Goal: Information Seeking & Learning: Learn about a topic

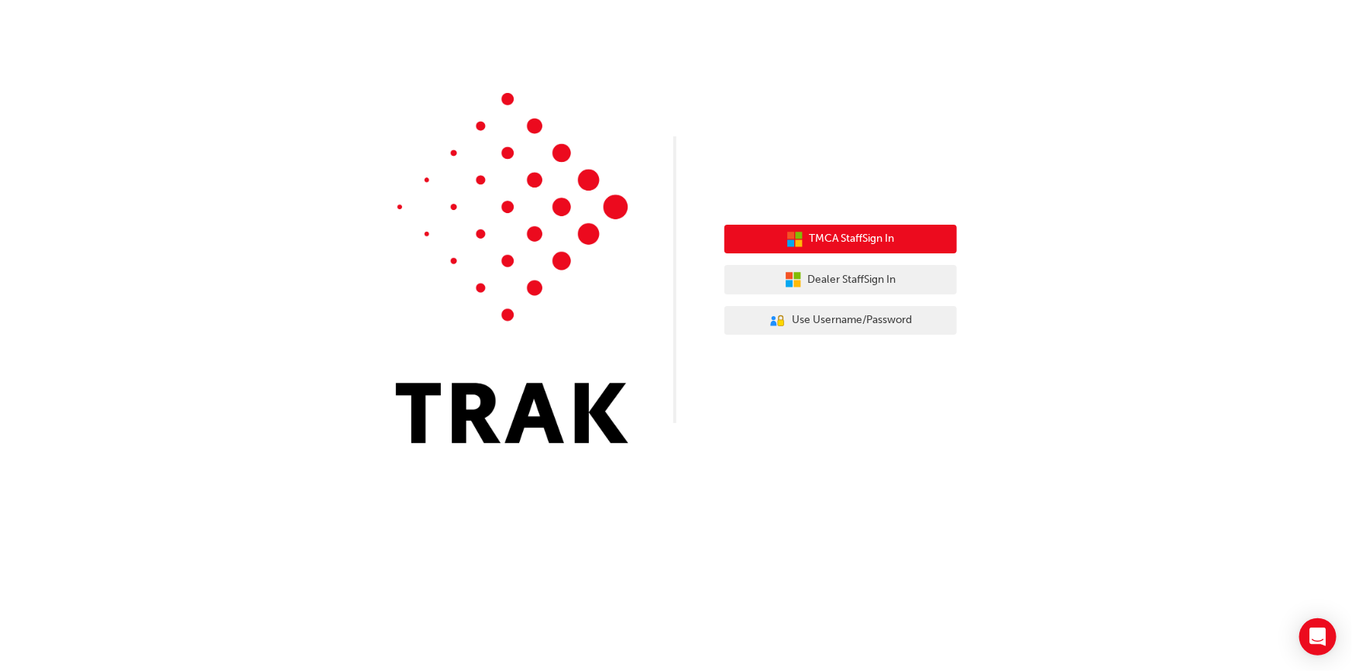
click at [854, 239] on span "TMCA Staff Sign In" at bounding box center [852, 239] width 85 height 18
click at [813, 232] on span "TMCA Staff Sign In" at bounding box center [852, 239] width 85 height 18
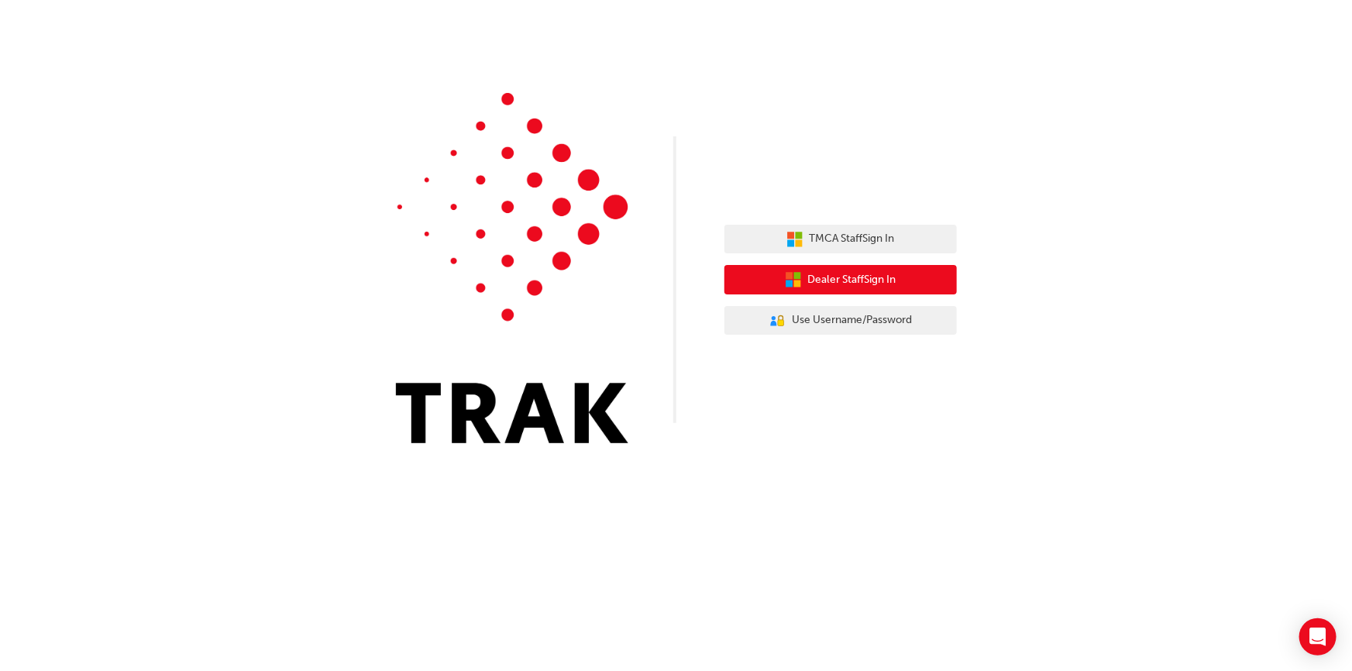
click at [822, 272] on span "Dealer Staff Sign In" at bounding box center [852, 280] width 88 height 18
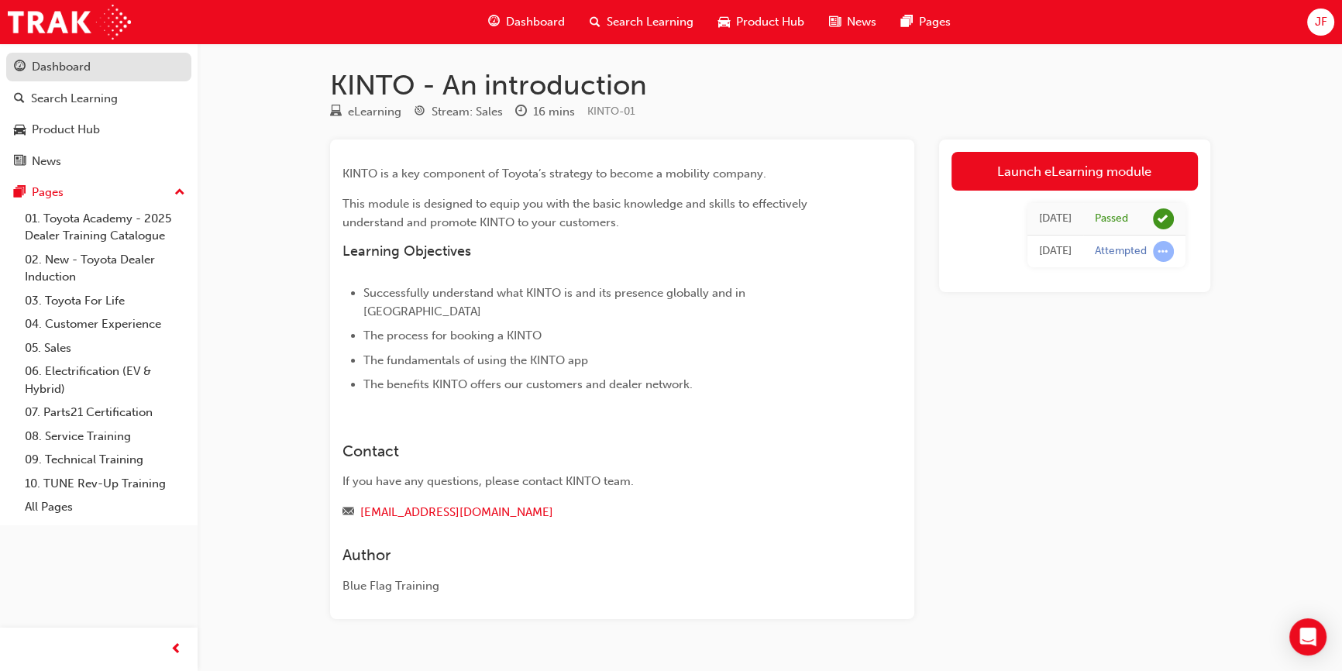
click at [119, 68] on div "Dashboard" at bounding box center [99, 66] width 170 height 19
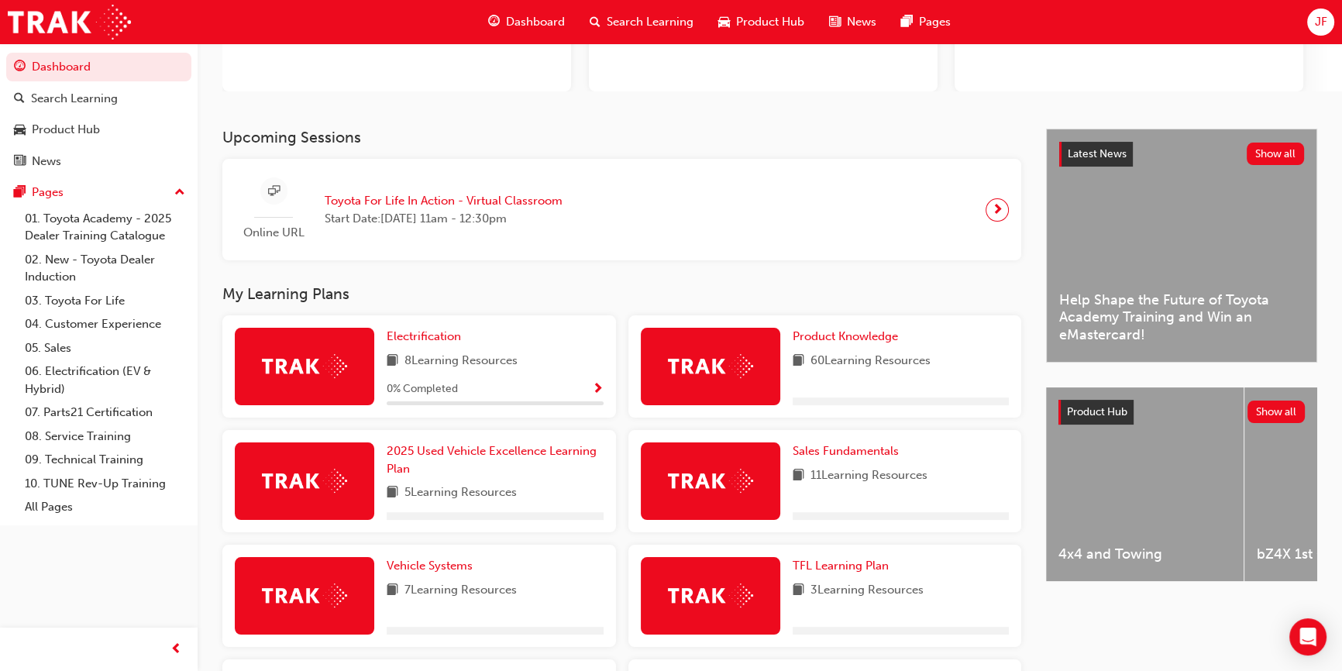
scroll to position [281, 0]
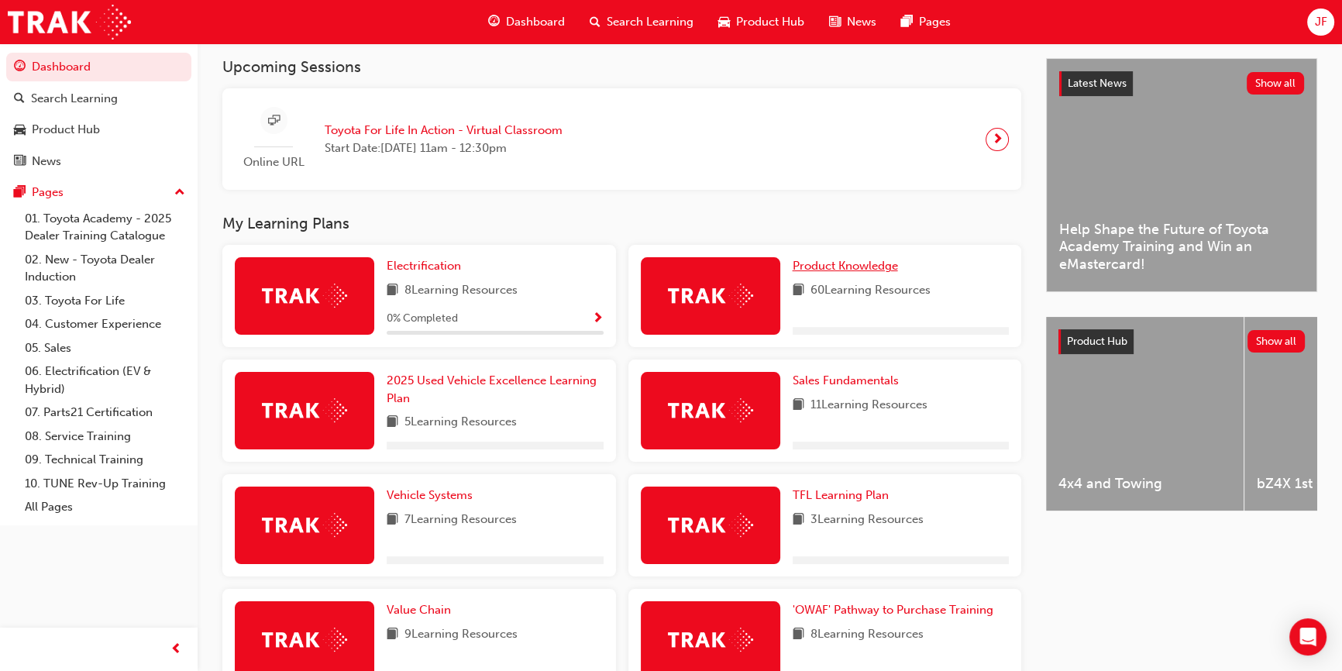
click at [829, 265] on span "Product Knowledge" at bounding box center [845, 266] width 105 height 14
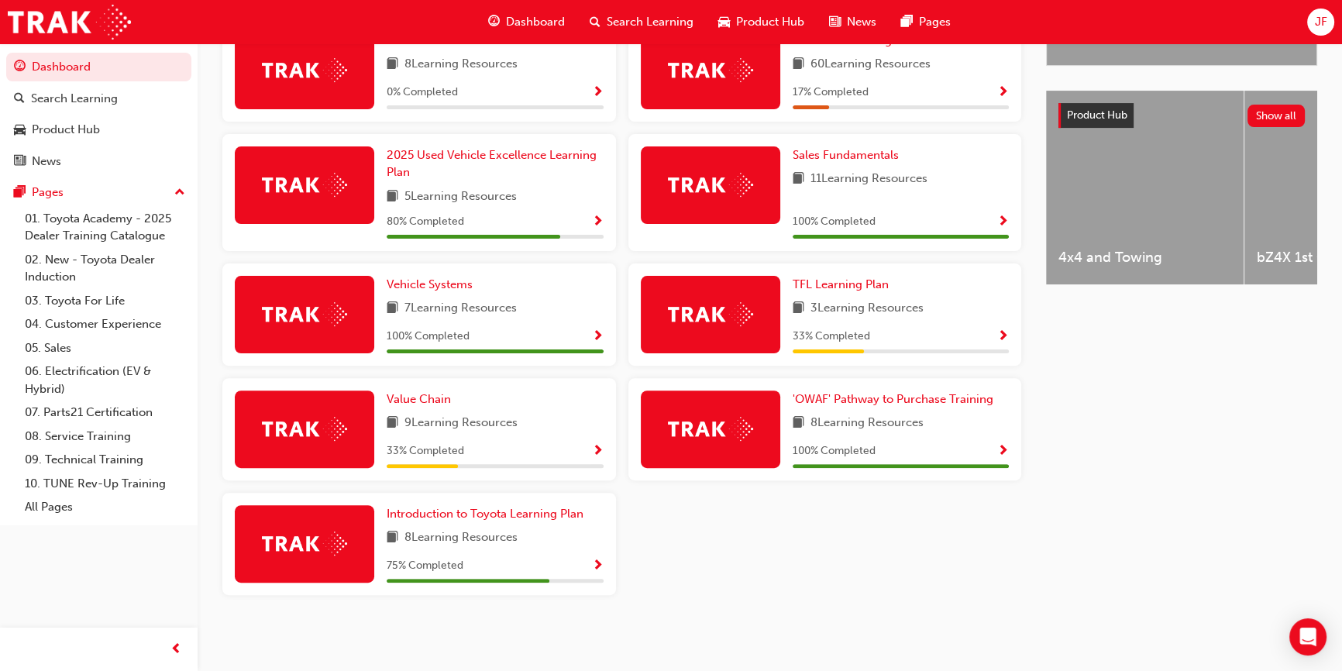
scroll to position [496, 0]
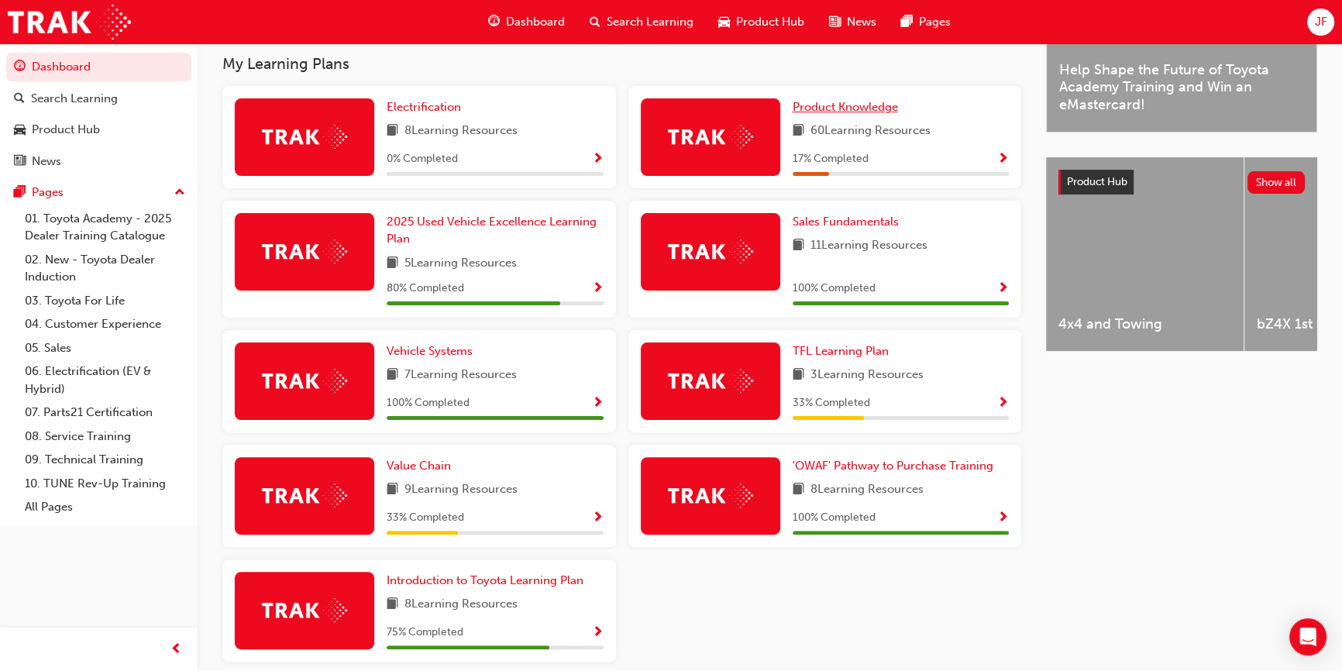
click at [874, 112] on span "Product Knowledge" at bounding box center [845, 107] width 105 height 14
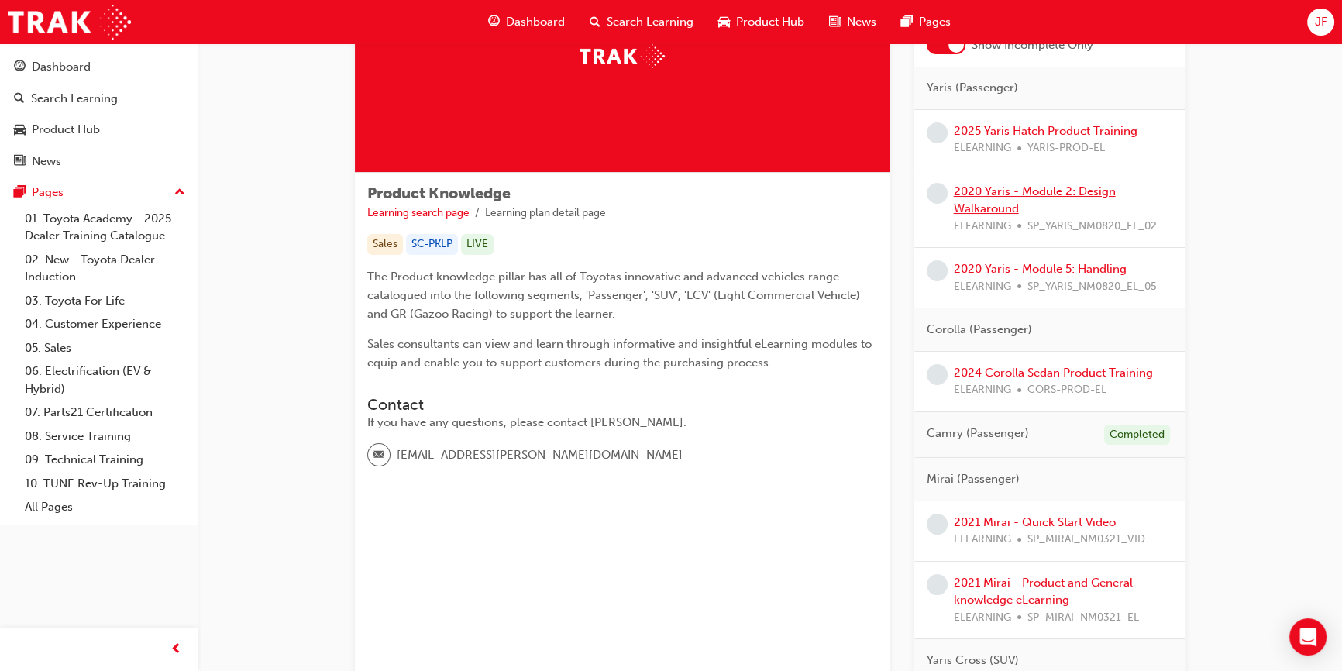
scroll to position [70, 0]
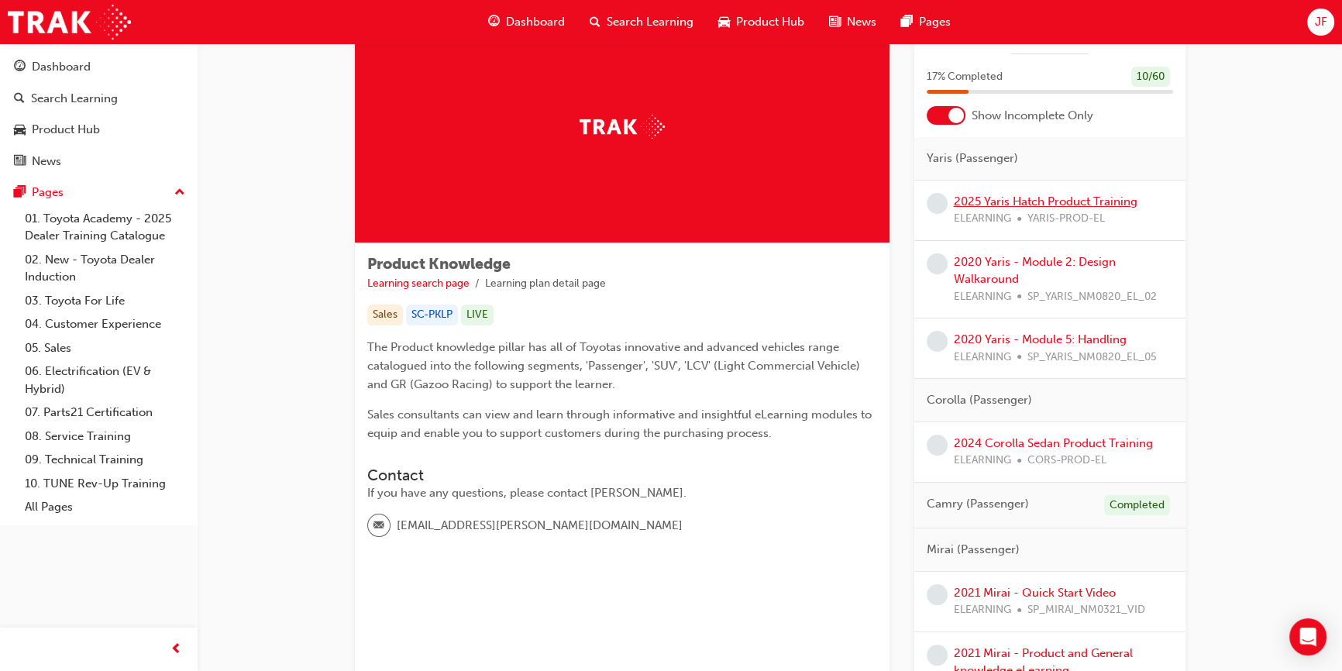
click at [1014, 194] on link "2025 Yaris Hatch Product Training" at bounding box center [1046, 201] width 184 height 14
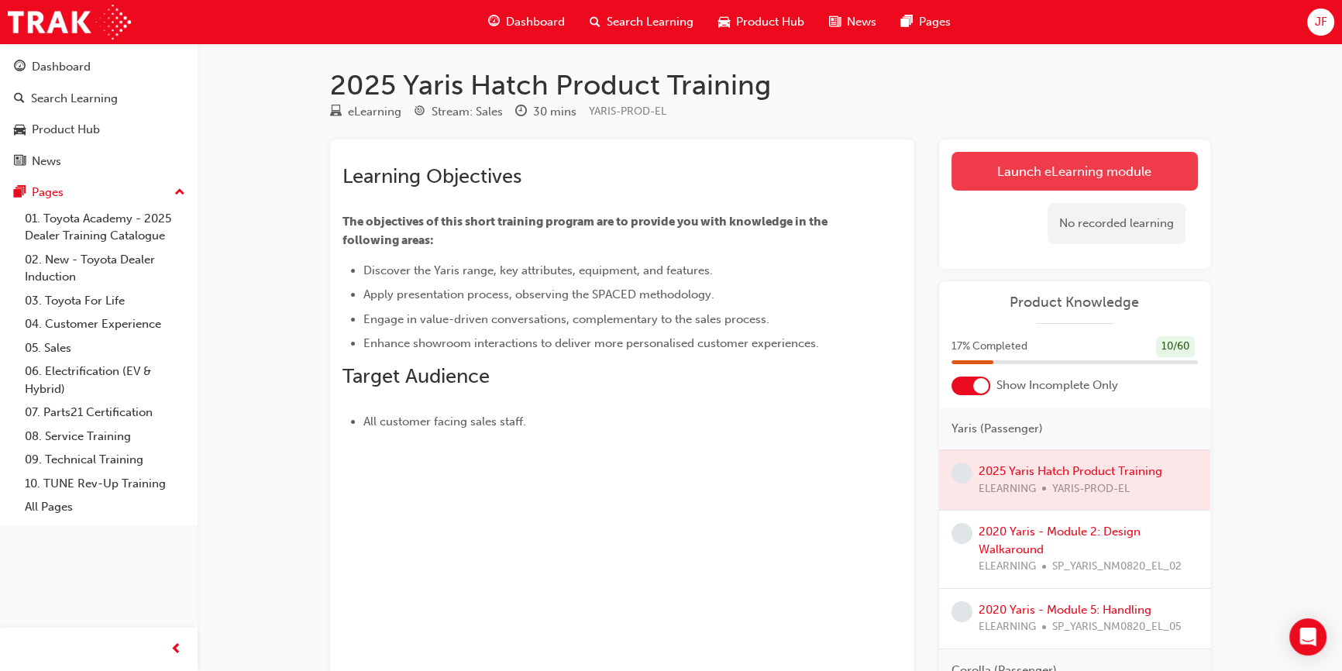
click at [997, 178] on link "Launch eLearning module" at bounding box center [1075, 171] width 246 height 39
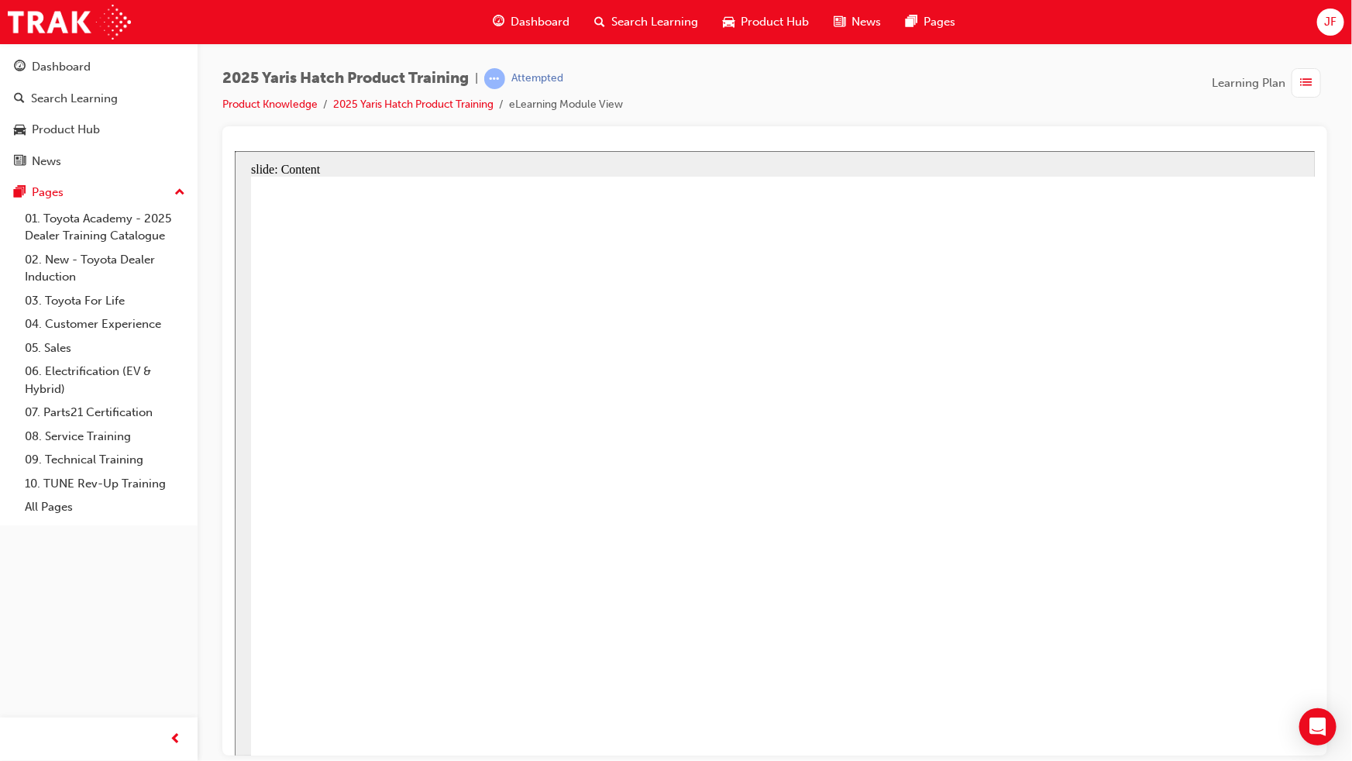
drag, startPoint x: 813, startPoint y: 239, endPoint x: 819, endPoint y: 516, distance: 277.5
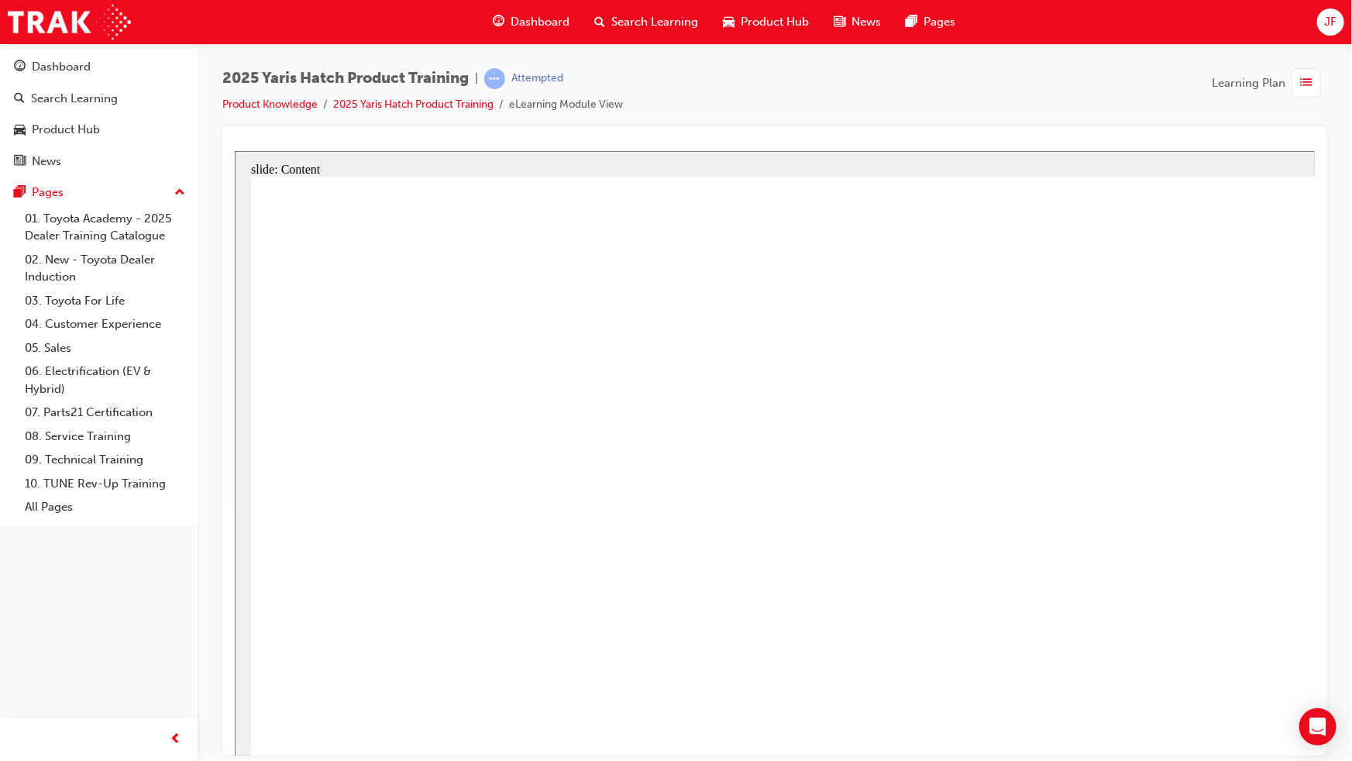
drag, startPoint x: 781, startPoint y: 330, endPoint x: 788, endPoint y: 358, distance: 28.8
drag, startPoint x: 776, startPoint y: 662, endPoint x: 866, endPoint y: 711, distance: 102.7
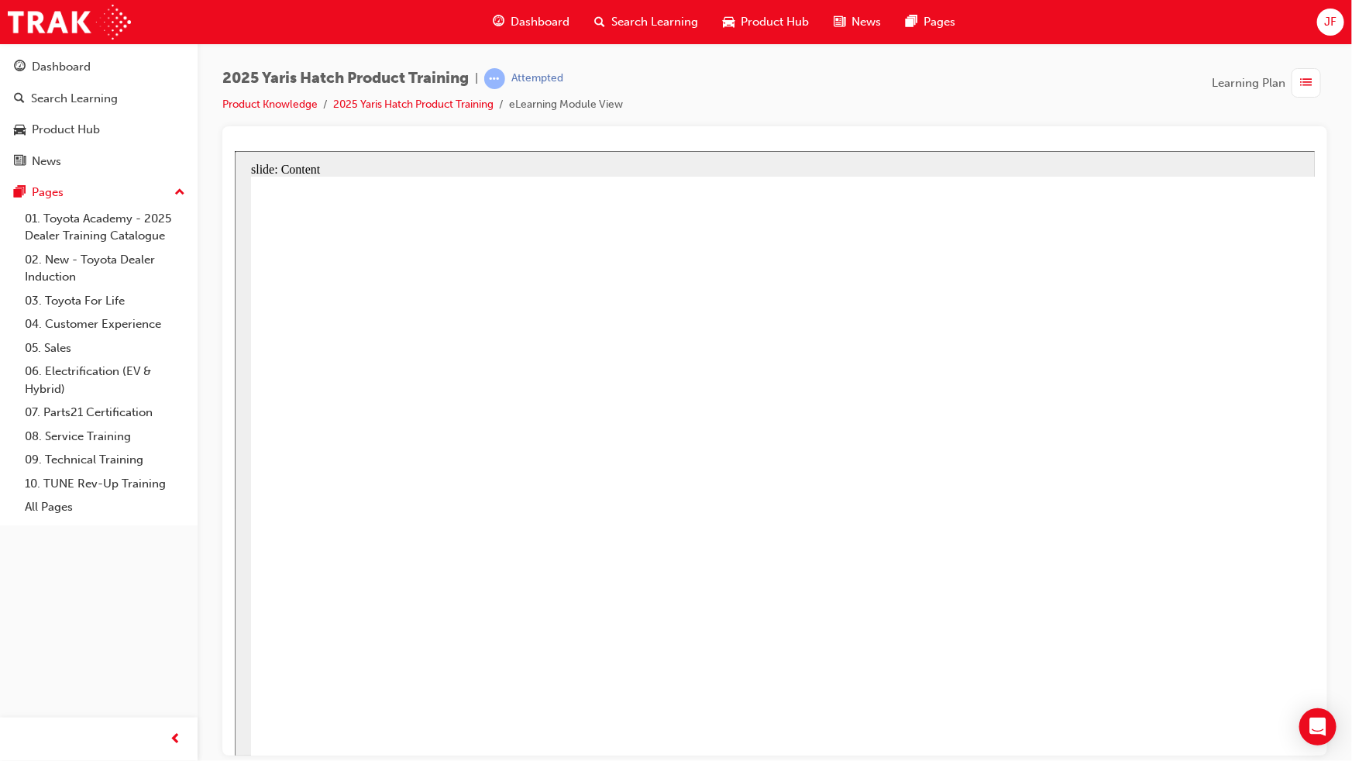
drag, startPoint x: 1153, startPoint y: 367, endPoint x: 1262, endPoint y: 361, distance: 109.4
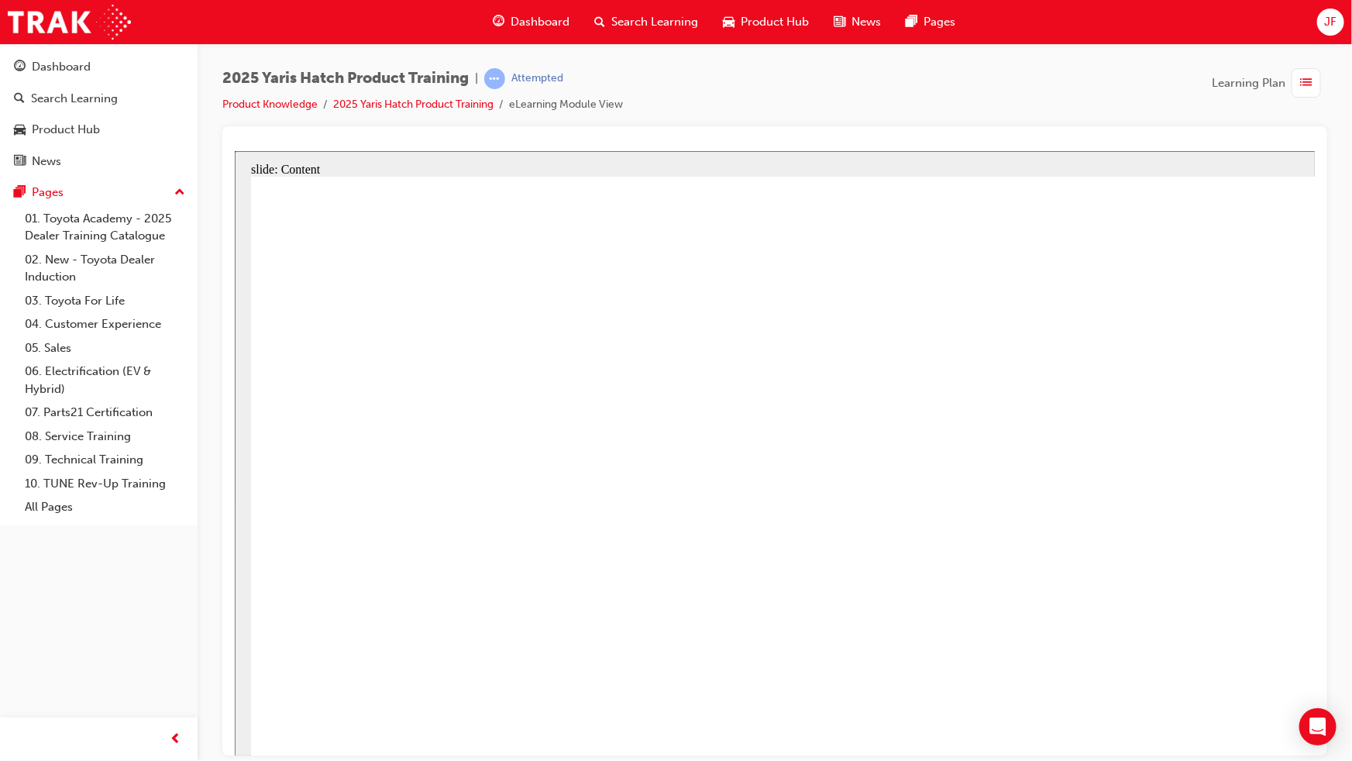
drag, startPoint x: 450, startPoint y: 505, endPoint x: 491, endPoint y: 504, distance: 41.1
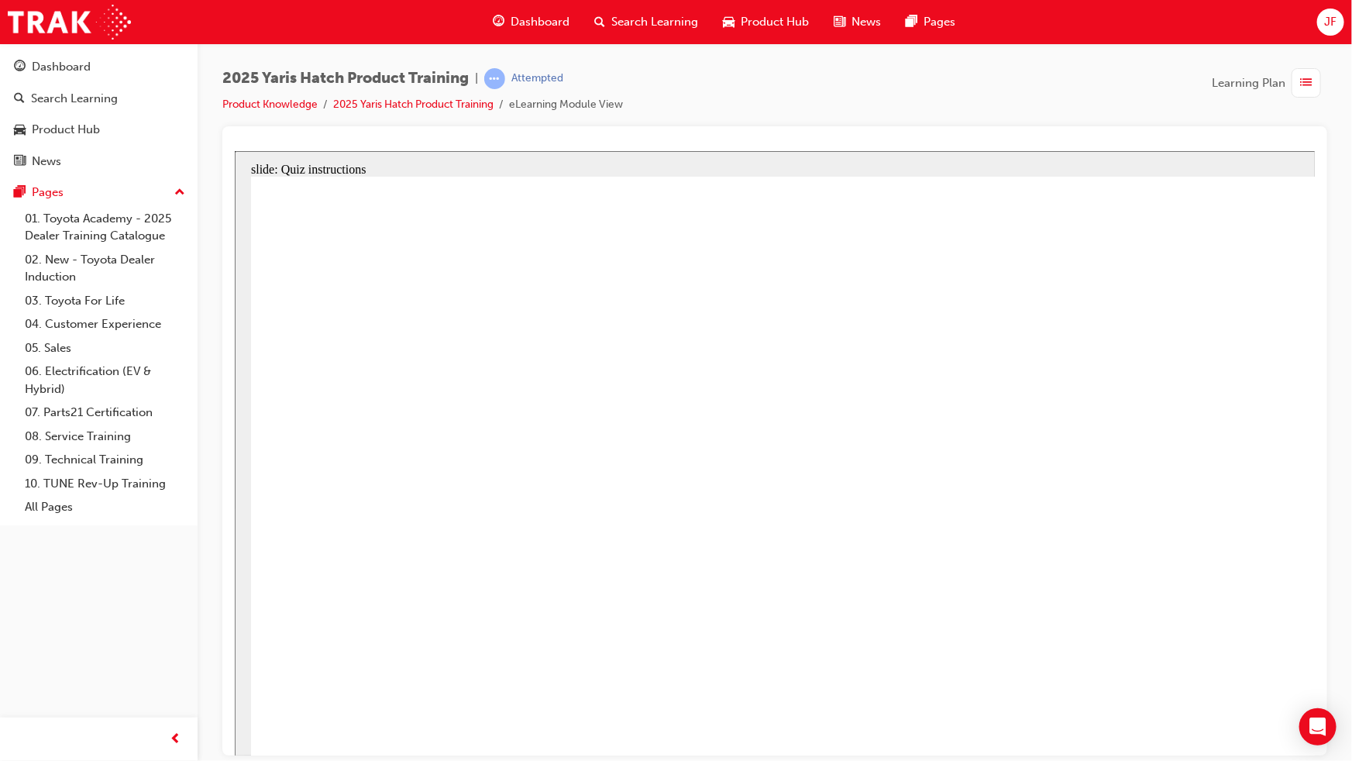
radio input "true"
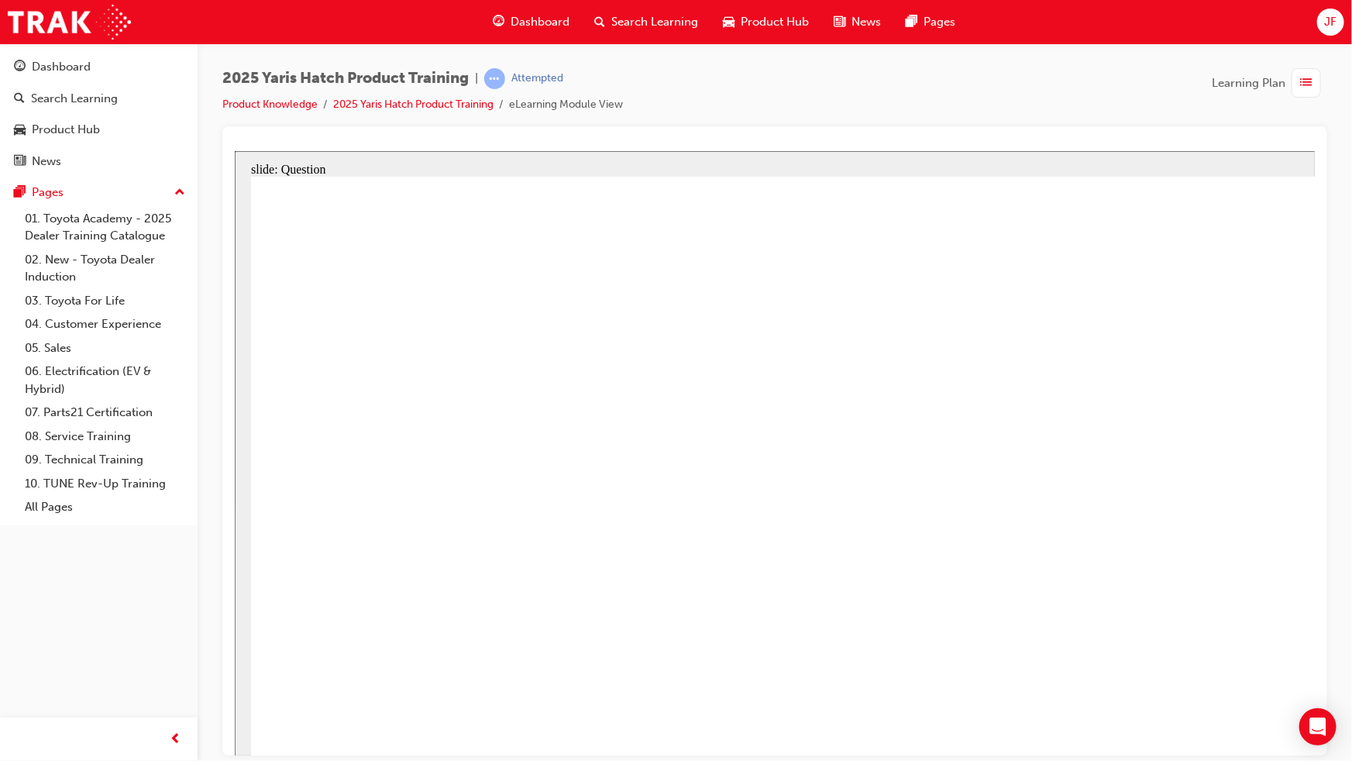
radio input "false"
radio input "true"
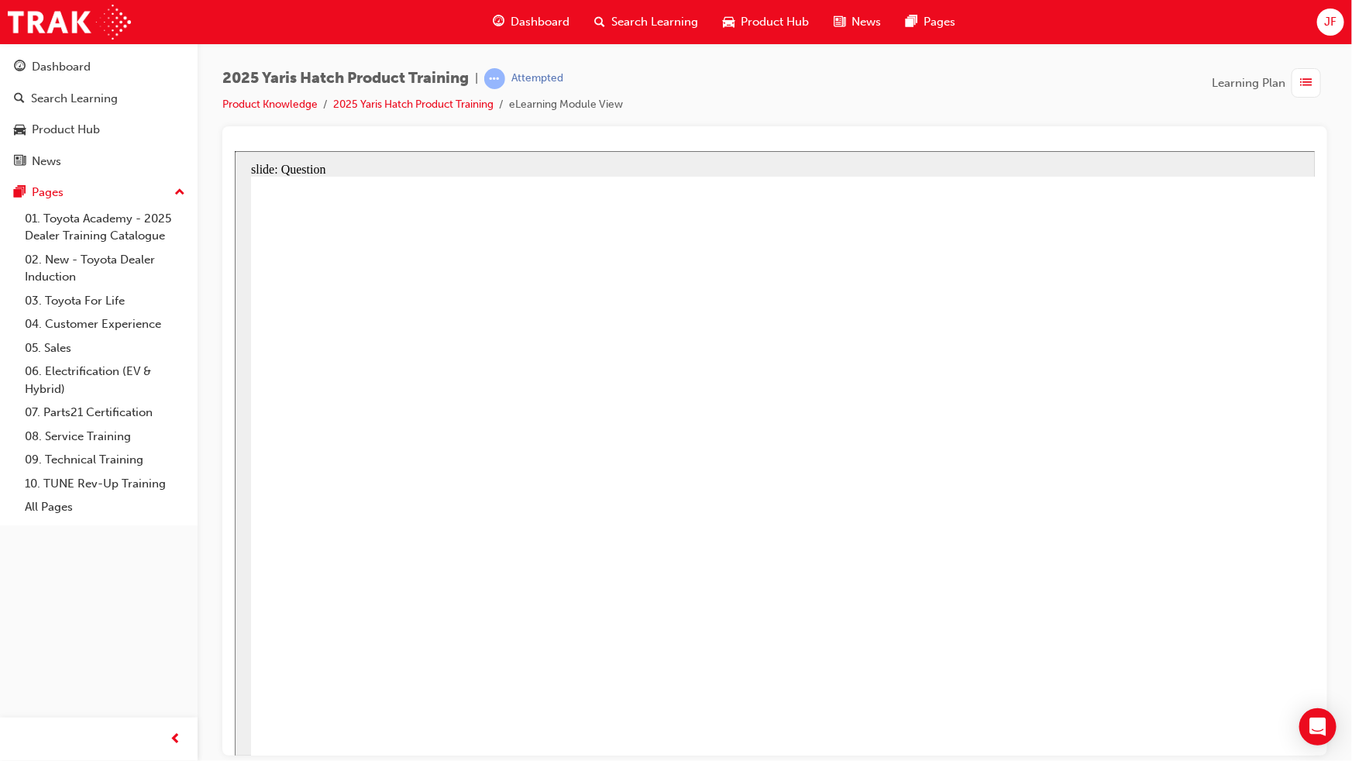
radio input "true"
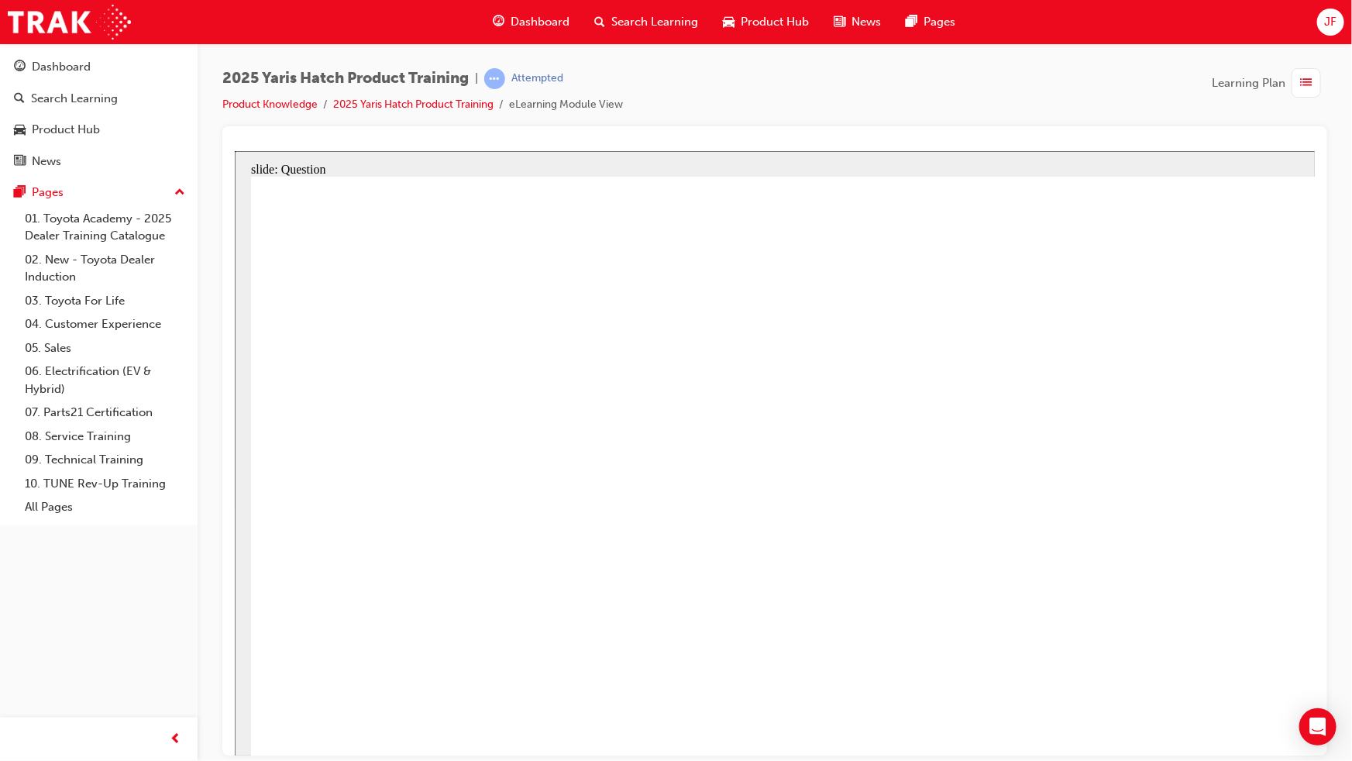
radio input "true"
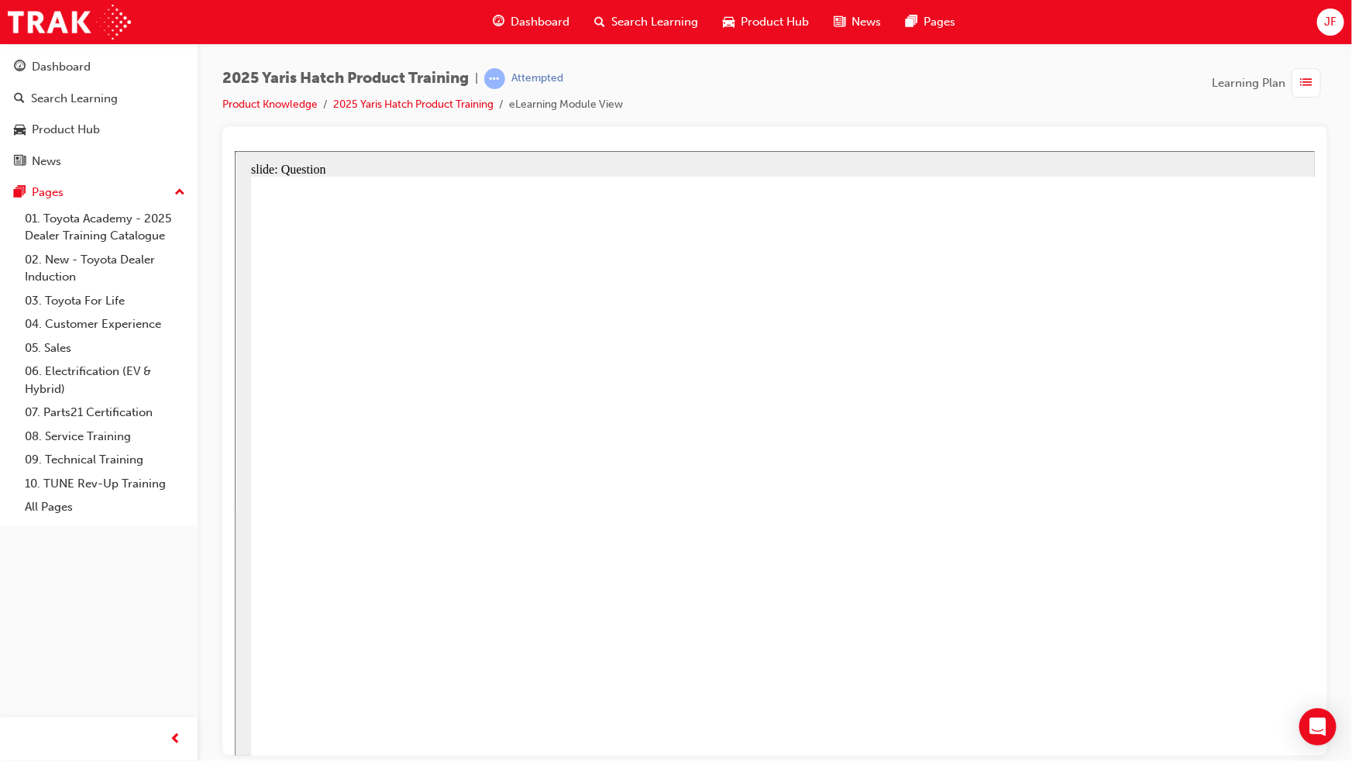
drag, startPoint x: 377, startPoint y: 699, endPoint x: 413, endPoint y: 537, distance: 166.0
drag, startPoint x: 441, startPoint y: 487, endPoint x: 490, endPoint y: 442, distance: 66.4
drag, startPoint x: 1323, startPoint y: 497, endPoint x: 1305, endPoint y: 500, distance: 18.9
drag, startPoint x: 1119, startPoint y: 476, endPoint x: 655, endPoint y: 678, distance: 506.3
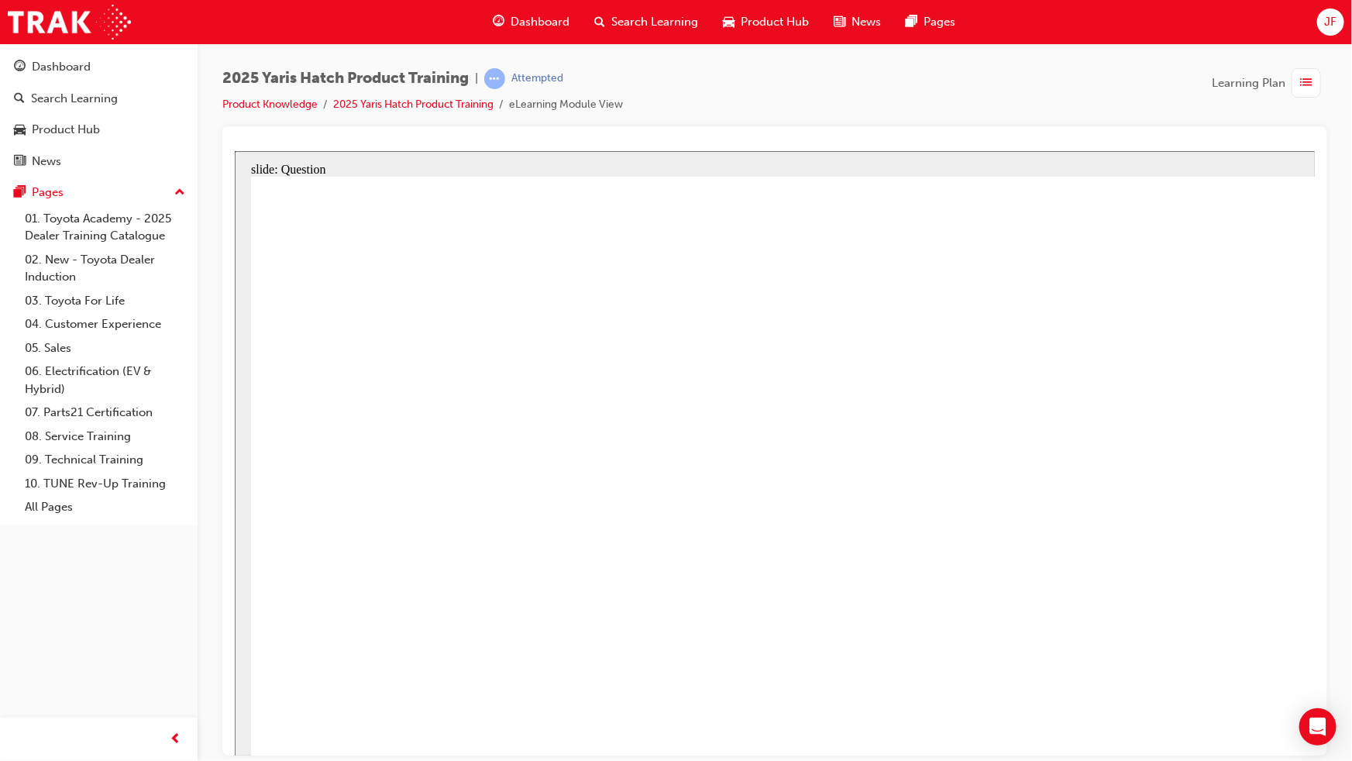
drag, startPoint x: 1283, startPoint y: 533, endPoint x: 913, endPoint y: 708, distance: 409.7
drag, startPoint x: 915, startPoint y: 501, endPoint x: 1125, endPoint y: 687, distance: 280.0
drag, startPoint x: 683, startPoint y: 487, endPoint x: 1323, endPoint y: 667, distance: 665.8
drag, startPoint x: 1316, startPoint y: 665, endPoint x: 401, endPoint y: 568, distance: 920.2
drag, startPoint x: 597, startPoint y: 494, endPoint x: 1317, endPoint y: 666, distance: 740.9
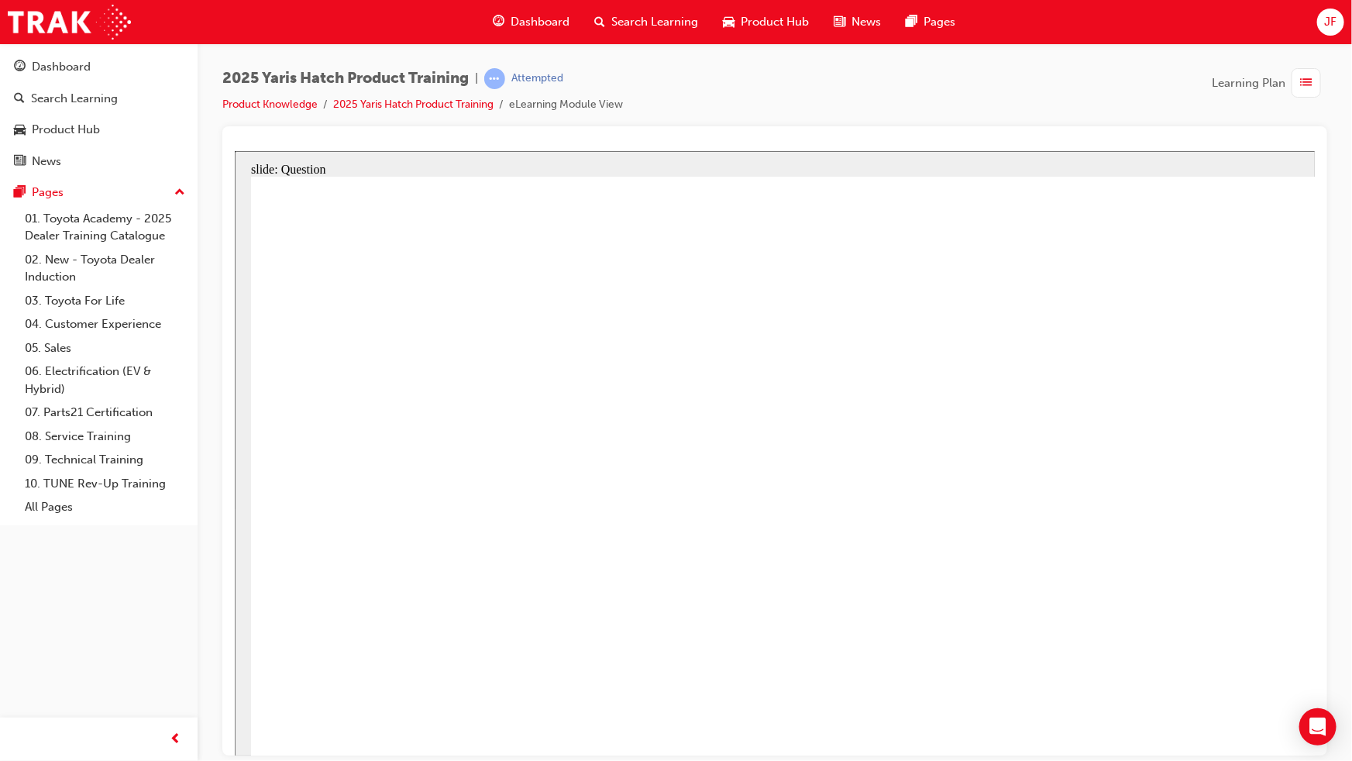
radio input "true"
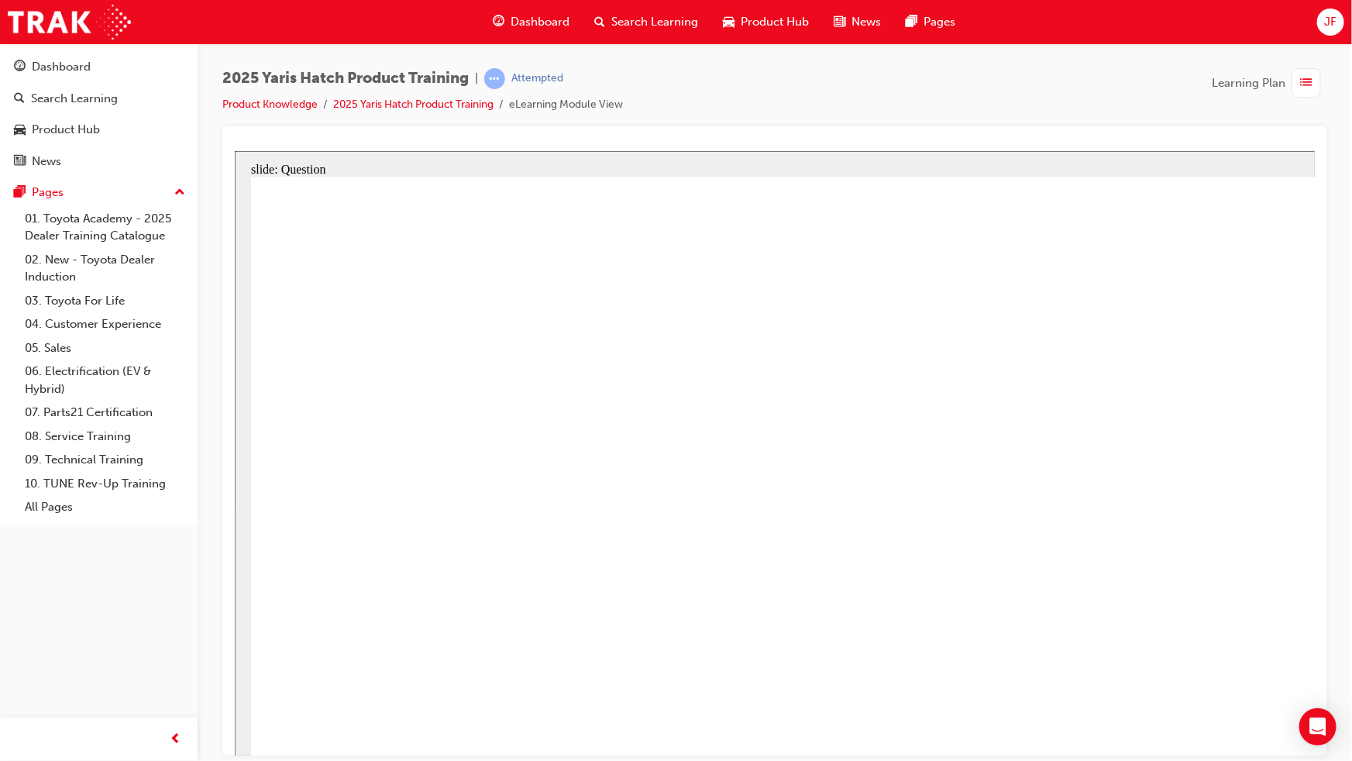
radio input "true"
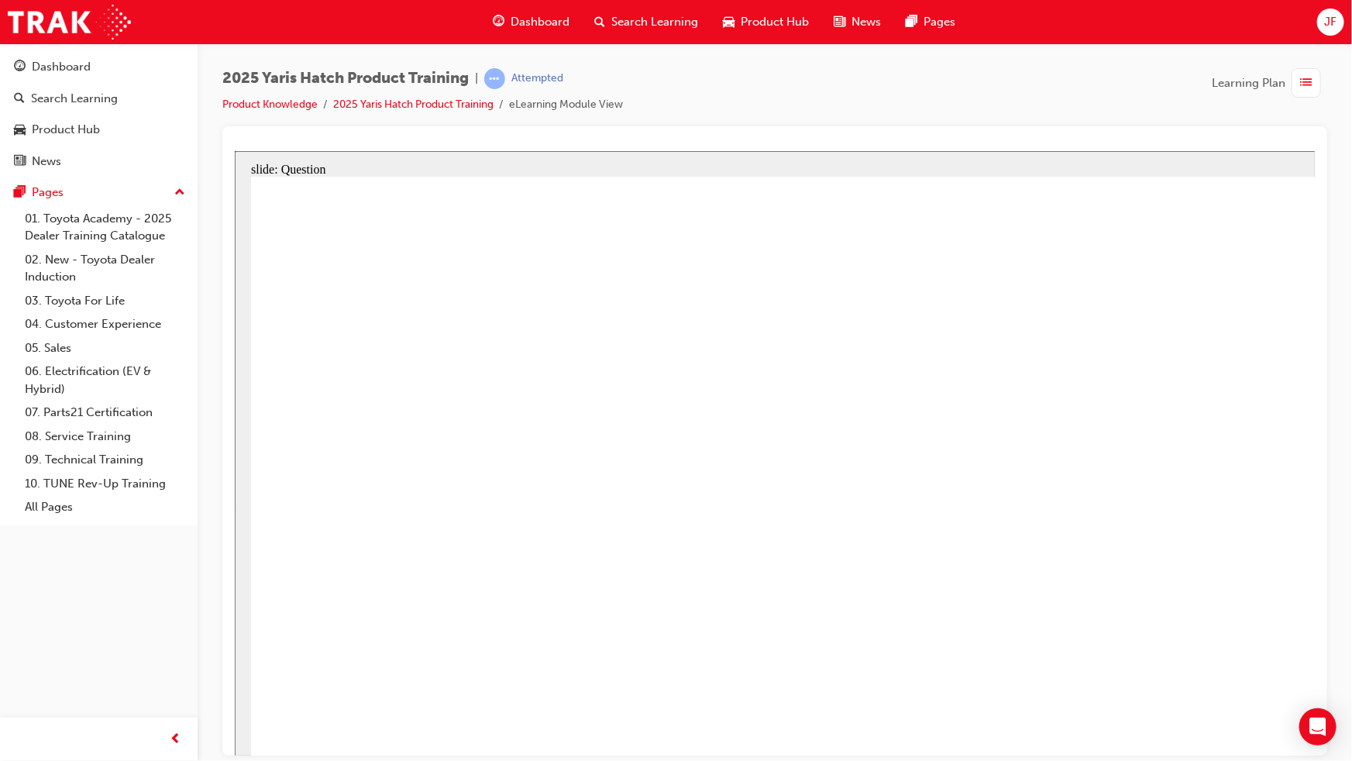
radio input "true"
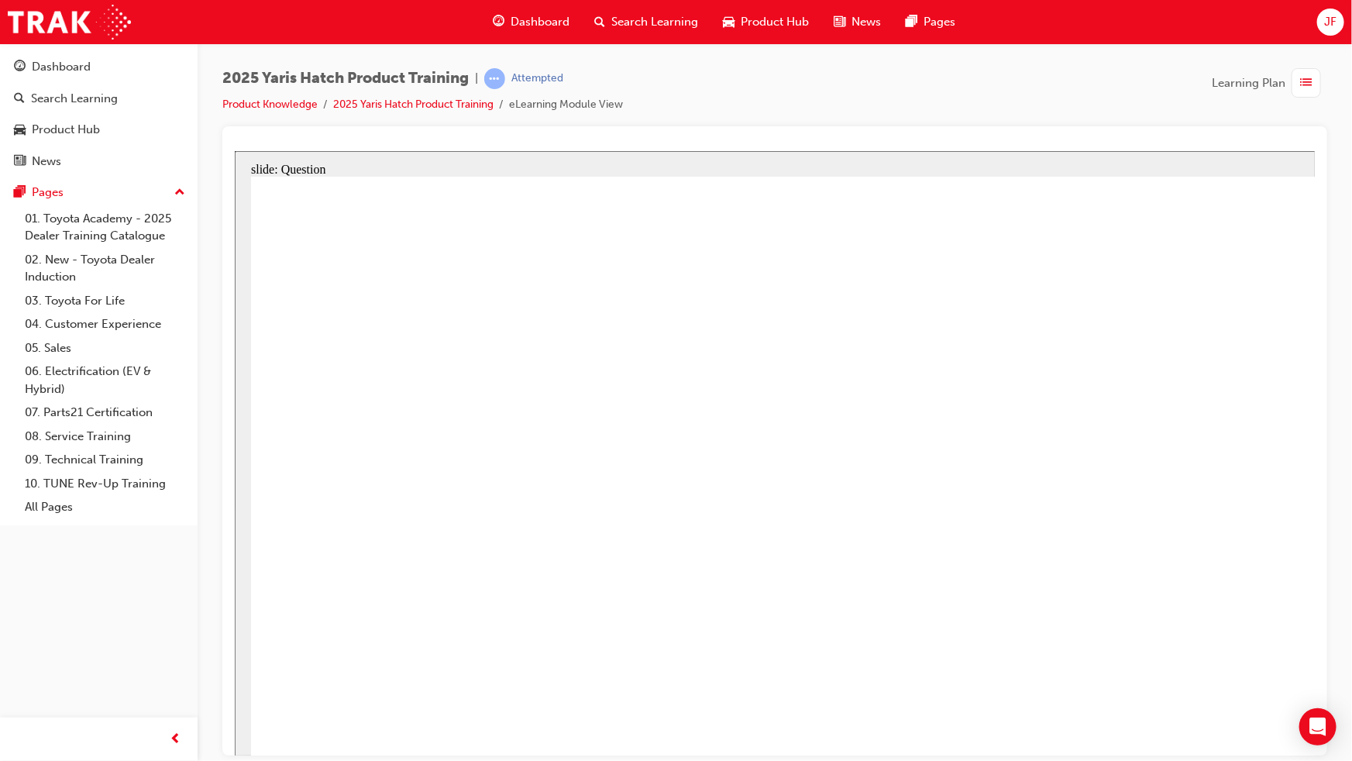
drag, startPoint x: 472, startPoint y: 512, endPoint x: 446, endPoint y: 756, distance: 244.7
drag, startPoint x: 663, startPoint y: 697, endPoint x: 720, endPoint y: 683, distance: 58.5
drag, startPoint x: 880, startPoint y: 463, endPoint x: 1033, endPoint y: 498, distance: 156.8
drag, startPoint x: 1082, startPoint y: 460, endPoint x: 1196, endPoint y: 561, distance: 152.1
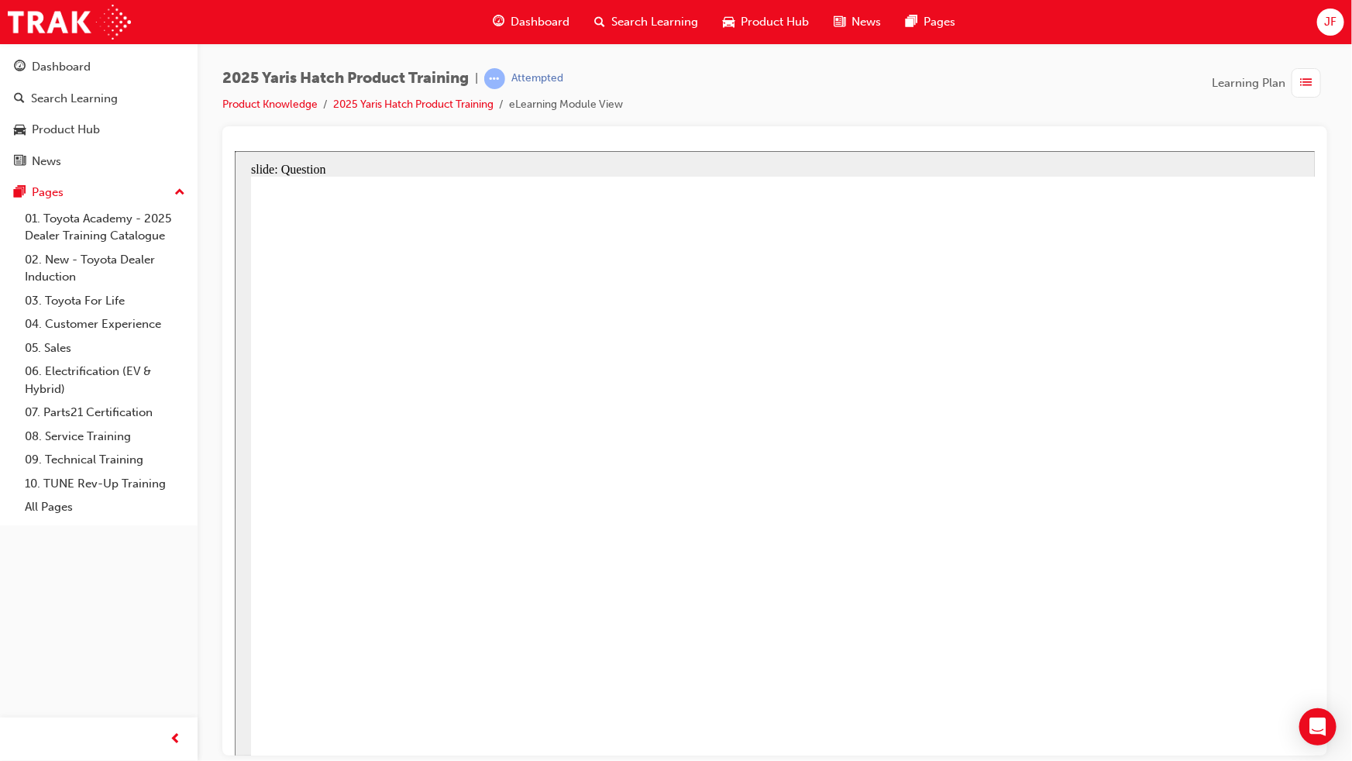
drag, startPoint x: 1310, startPoint y: 523, endPoint x: 1337, endPoint y: 683, distance: 162.5
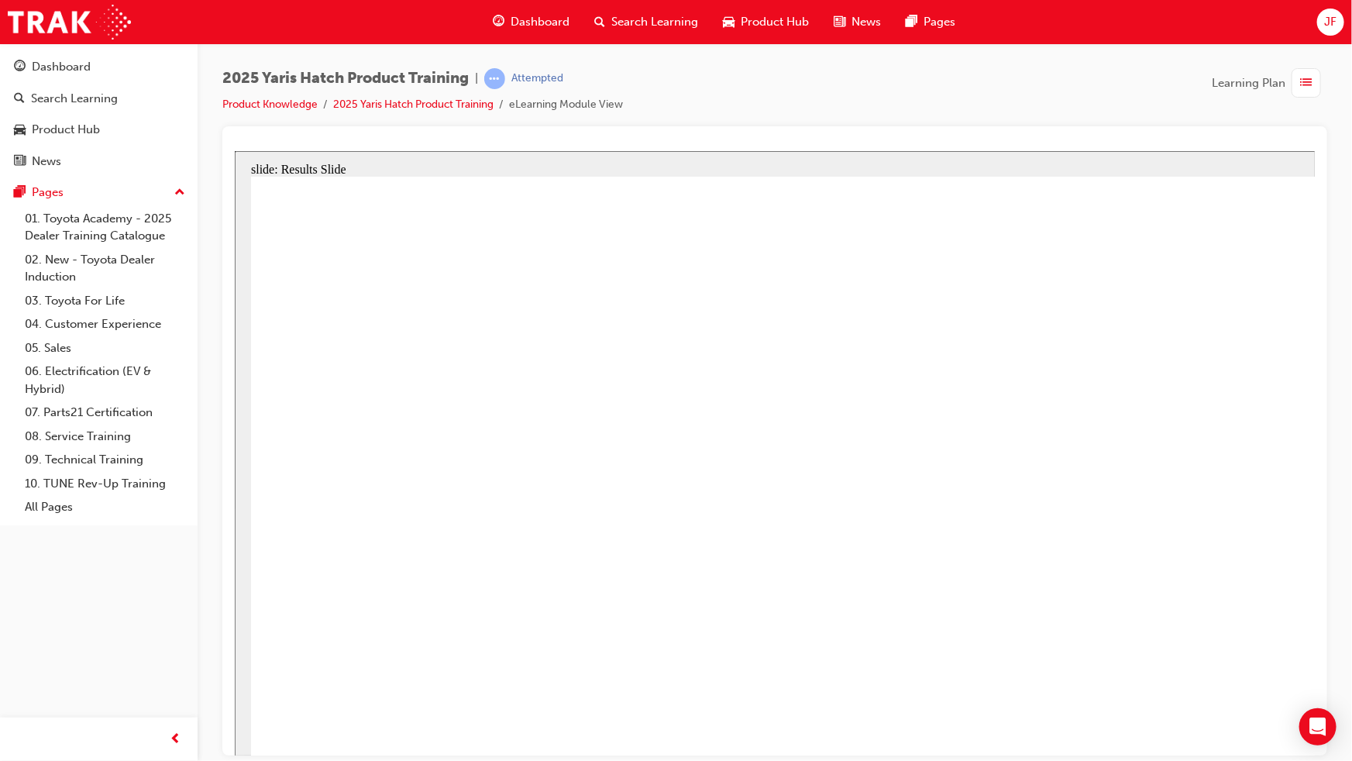
radio input "true"
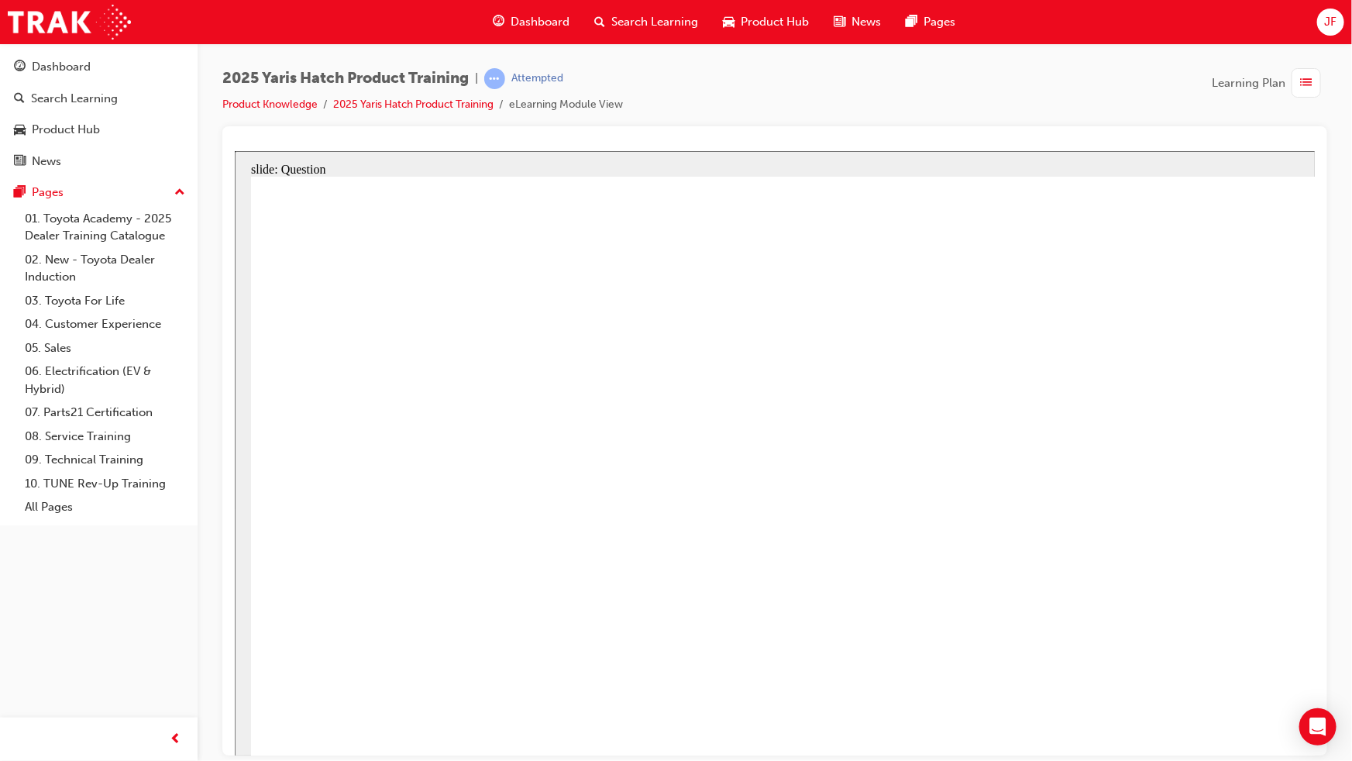
radio input "true"
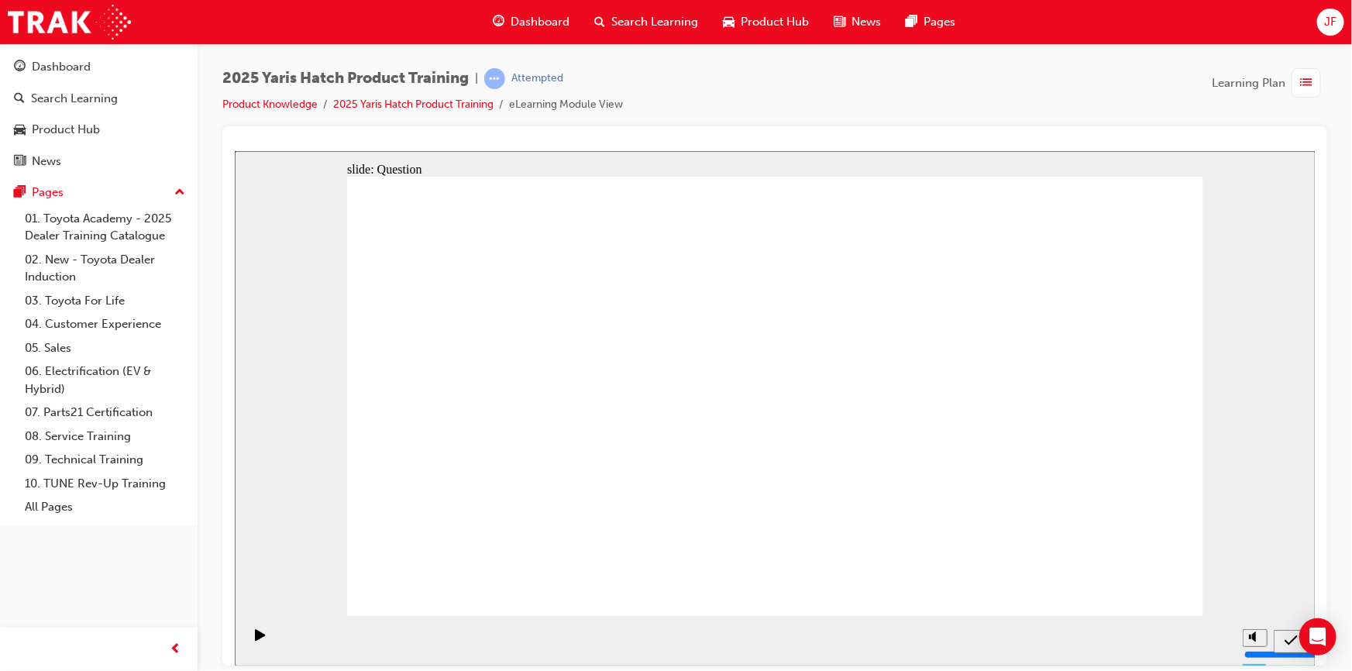
click at [1139, 24] on div "Dashboard Search Learning Product Hub News Pages JF" at bounding box center [676, 22] width 1352 height 44
drag, startPoint x: 1160, startPoint y: 107, endPoint x: 1155, endPoint y: 57, distance: 50.7
click at [1159, 102] on div "2025 Yaris Hatch Product Training | Attempted Product Knowledge 2025 Yaris Hatc…" at bounding box center [774, 97] width 1105 height 58
